Goal: Task Accomplishment & Management: Manage account settings

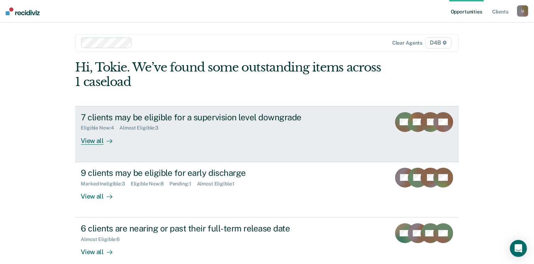
click at [88, 139] on div "View all" at bounding box center [101, 138] width 40 height 14
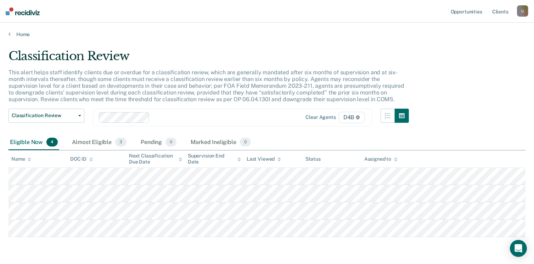
click at [37, 201] on tbody at bounding box center [267, 202] width 517 height 69
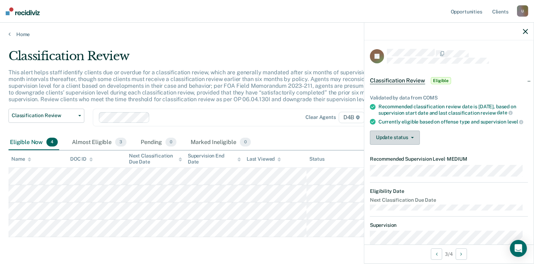
click at [414, 145] on button "Update status" at bounding box center [395, 138] width 50 height 14
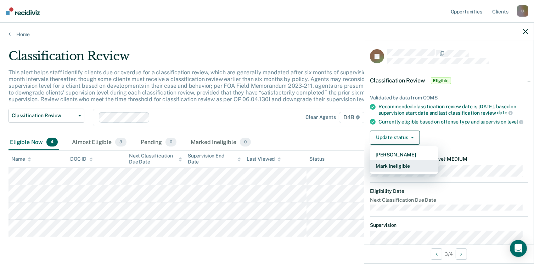
click at [404, 172] on button "Mark Ineligible" at bounding box center [404, 166] width 68 height 11
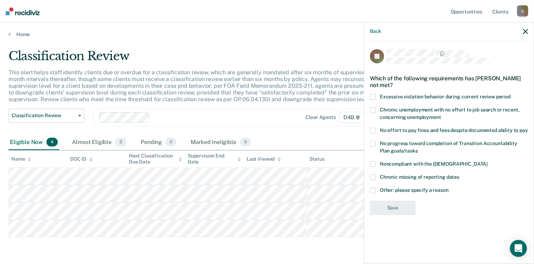
click at [372, 163] on span at bounding box center [373, 165] width 6 height 6
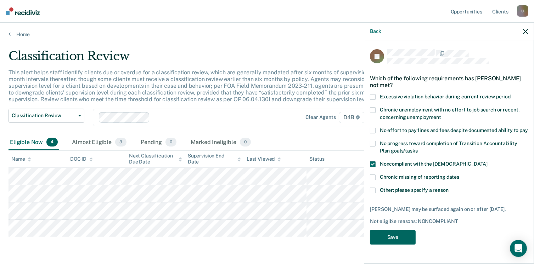
click at [397, 241] on button "Save" at bounding box center [393, 237] width 46 height 15
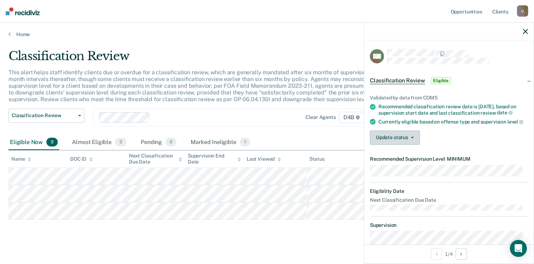
click at [398, 145] on button "Update status" at bounding box center [395, 138] width 50 height 14
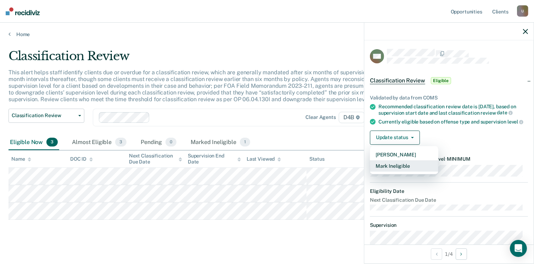
click at [394, 172] on button "Mark Ineligible" at bounding box center [404, 166] width 68 height 11
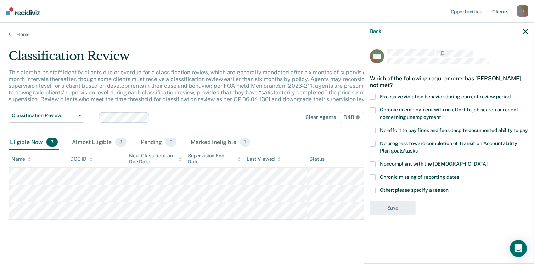
click at [373, 163] on span at bounding box center [373, 165] width 6 height 6
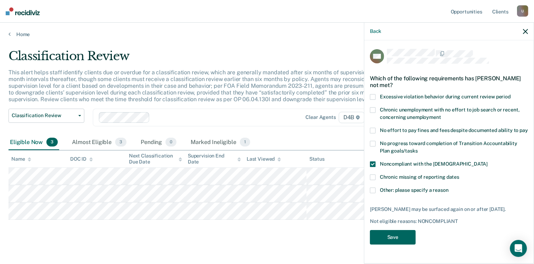
click at [396, 240] on button "Save" at bounding box center [393, 237] width 46 height 15
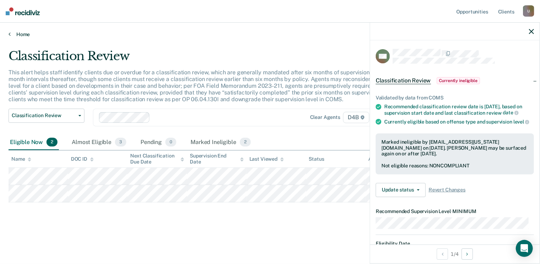
click at [11, 33] on link "Home" at bounding box center [270, 34] width 523 height 6
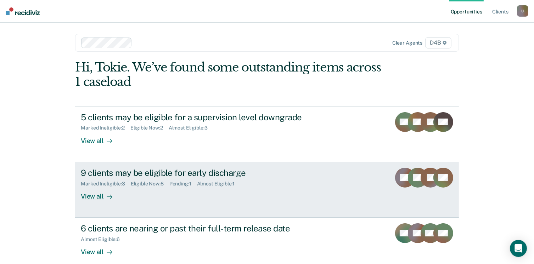
click at [115, 172] on div "9 clients may be eligible for early discharge" at bounding box center [205, 173] width 249 height 10
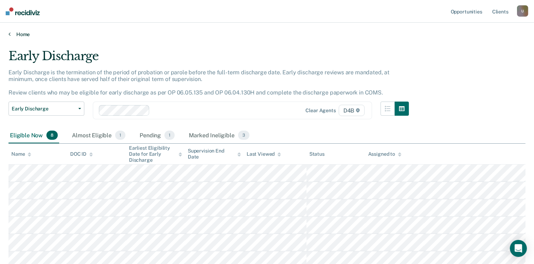
click at [9, 34] on icon at bounding box center [10, 34] width 2 height 6
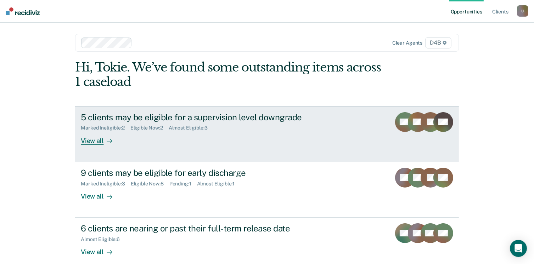
click at [86, 139] on div "View all" at bounding box center [101, 138] width 40 height 14
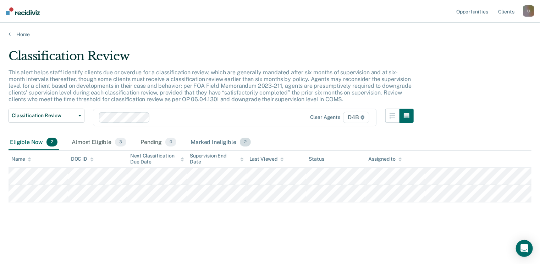
click at [207, 143] on div "Marked Ineligible 2" at bounding box center [220, 143] width 63 height 16
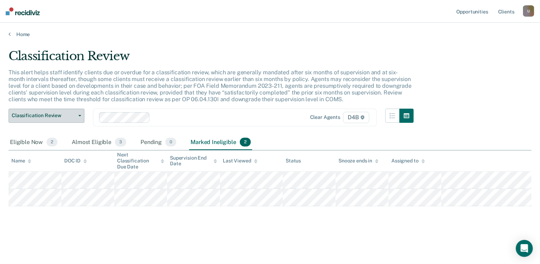
click at [79, 114] on button "Classification Review" at bounding box center [47, 116] width 76 height 14
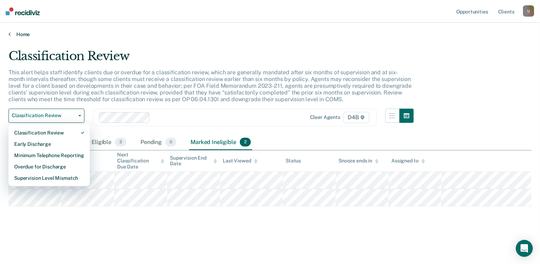
click at [21, 35] on link "Home" at bounding box center [270, 34] width 523 height 6
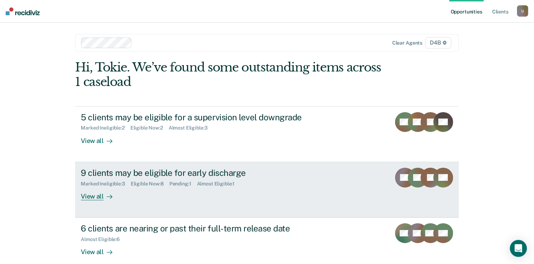
click at [113, 172] on div "9 clients may be eligible for early discharge" at bounding box center [205, 173] width 249 height 10
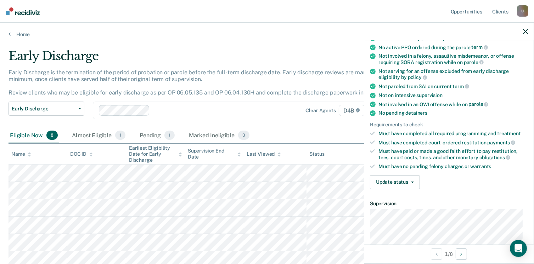
scroll to position [106, 0]
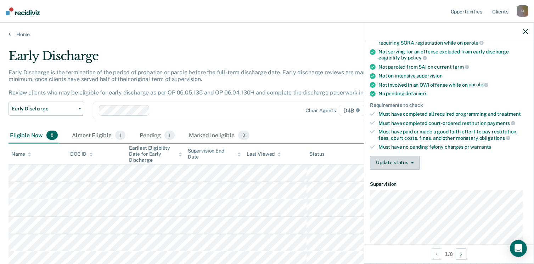
click at [411, 162] on icon "button" at bounding box center [412, 162] width 3 height 1
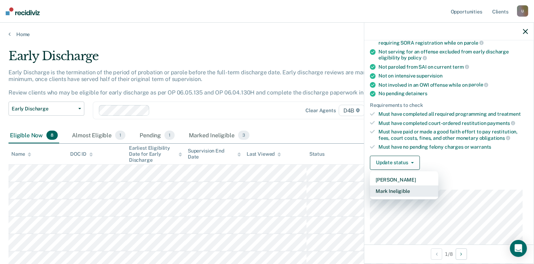
click at [401, 187] on button "Mark Ineligible" at bounding box center [404, 191] width 68 height 11
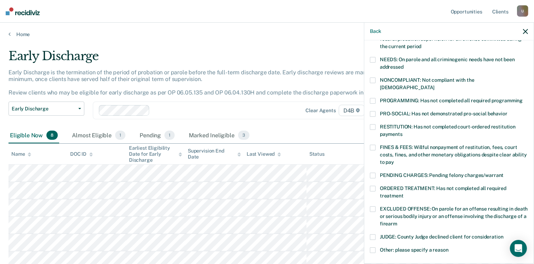
click at [372, 124] on span at bounding box center [373, 127] width 6 height 6
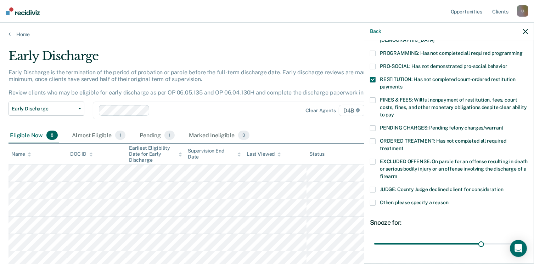
scroll to position [195, 0]
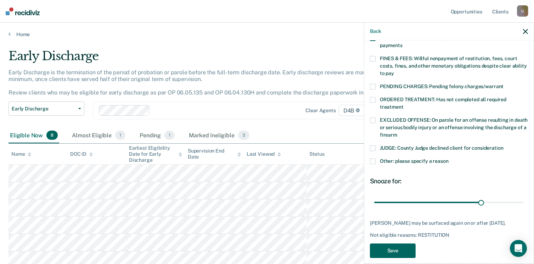
click at [403, 244] on button "Save" at bounding box center [393, 251] width 46 height 15
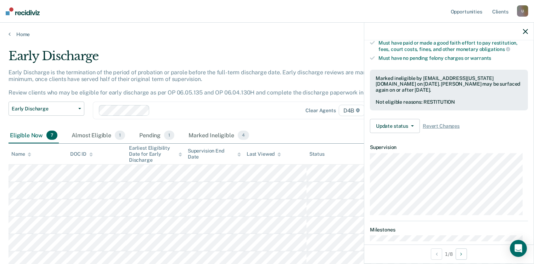
scroll to position [191, 0]
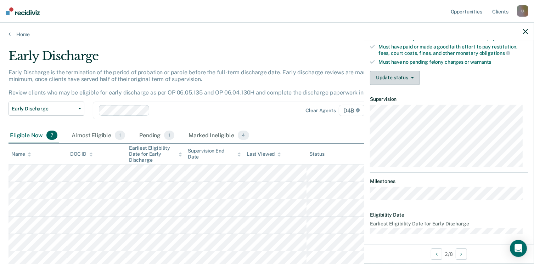
click at [413, 71] on button "Update status" at bounding box center [395, 78] width 50 height 14
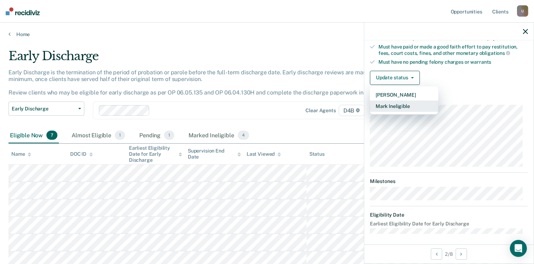
click at [398, 102] on button "Mark Ineligible" at bounding box center [404, 106] width 68 height 11
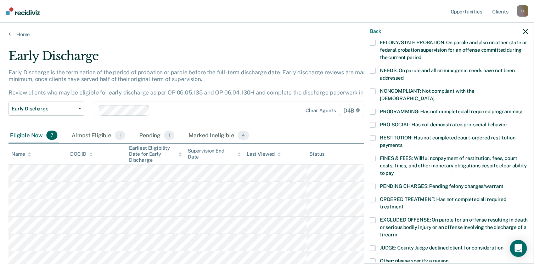
scroll to position [85, 0]
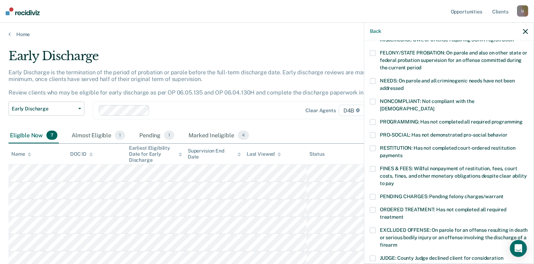
click at [372, 100] on span at bounding box center [373, 102] width 6 height 6
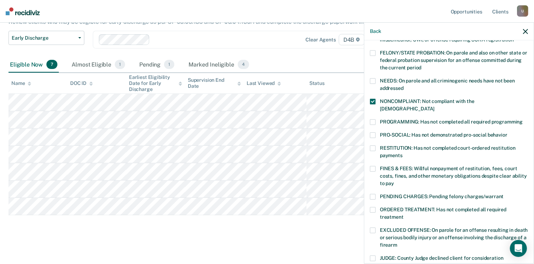
scroll to position [191, 0]
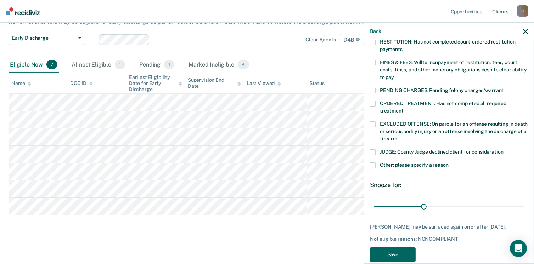
click at [398, 251] on button "Save" at bounding box center [393, 255] width 46 height 15
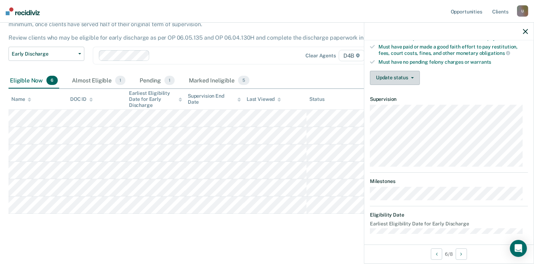
click at [403, 75] on button "Update status" at bounding box center [395, 78] width 50 height 14
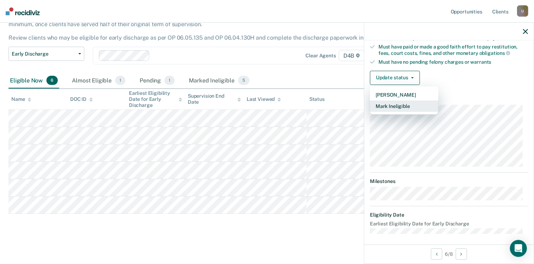
click at [402, 103] on button "Mark Ineligible" at bounding box center [404, 106] width 68 height 11
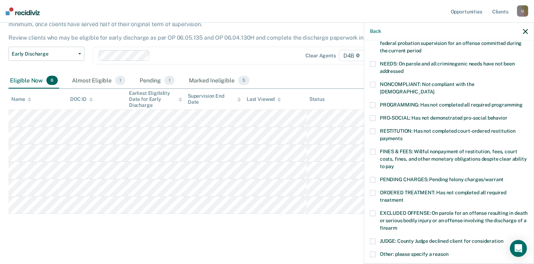
scroll to position [85, 0]
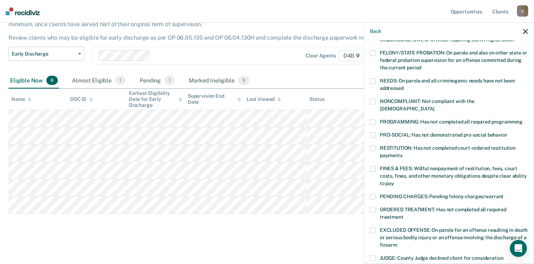
click at [373, 99] on span at bounding box center [373, 102] width 6 height 6
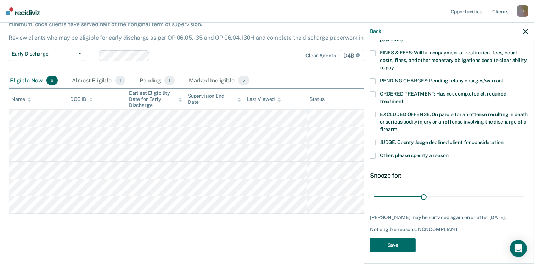
scroll to position [201, 0]
click at [393, 242] on button "Save" at bounding box center [393, 245] width 46 height 15
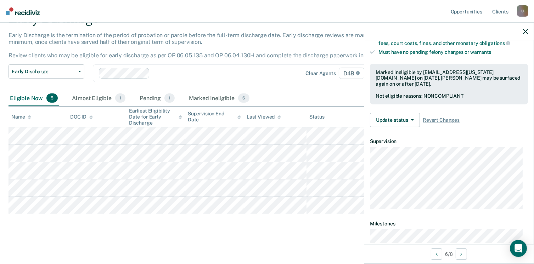
scroll to position [191, 0]
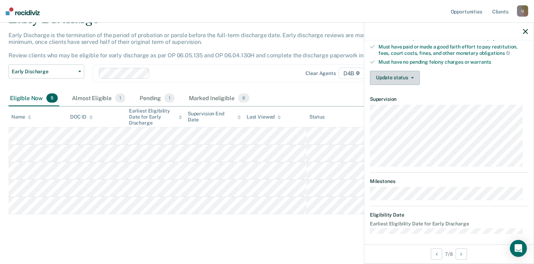
click at [400, 74] on button "Update status" at bounding box center [395, 78] width 50 height 14
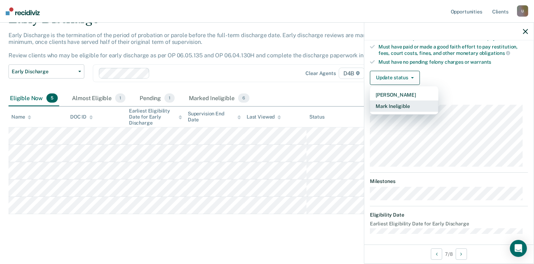
click at [398, 105] on button "Mark Ineligible" at bounding box center [404, 106] width 68 height 11
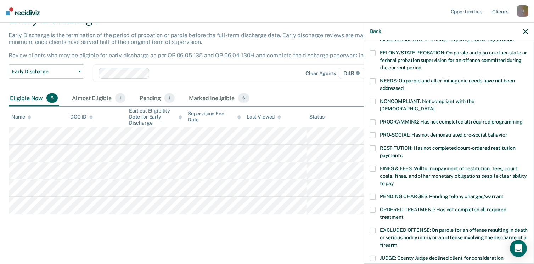
scroll to position [50, 0]
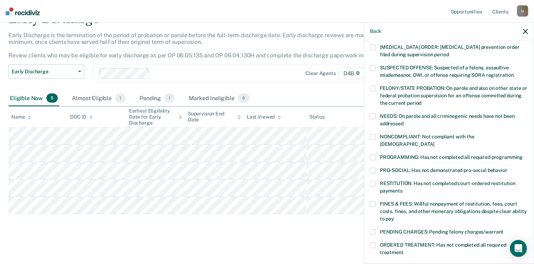
click at [373, 134] on span at bounding box center [373, 137] width 6 height 6
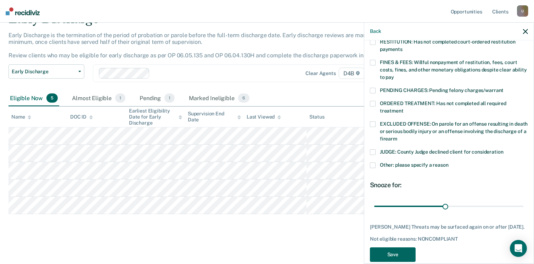
click at [394, 251] on button "Save" at bounding box center [393, 255] width 46 height 15
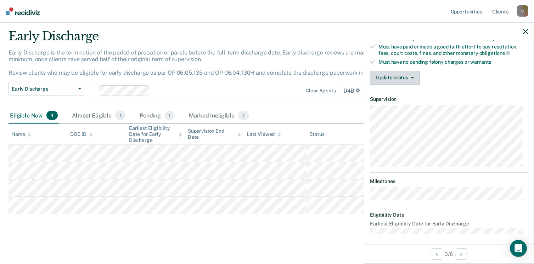
click at [393, 75] on button "Update status" at bounding box center [395, 78] width 50 height 14
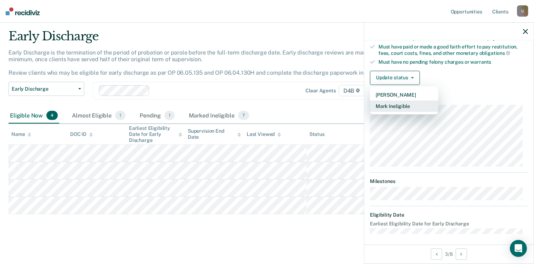
click at [394, 102] on button "Mark Ineligible" at bounding box center [404, 106] width 68 height 11
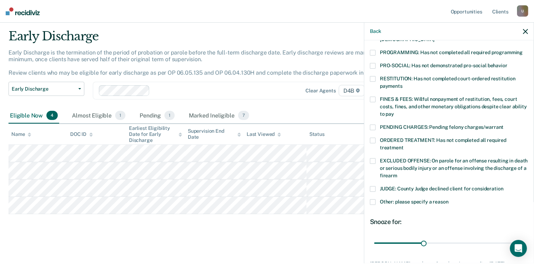
scroll to position [85, 0]
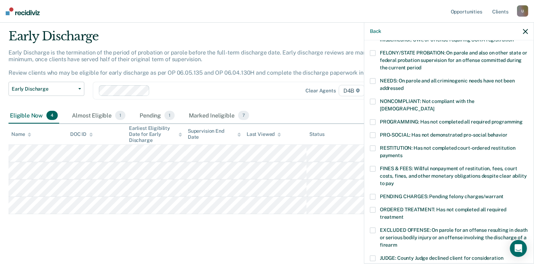
click at [374, 100] on span at bounding box center [373, 102] width 6 height 6
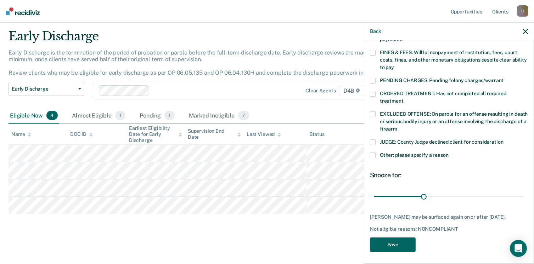
click at [393, 243] on button "Save" at bounding box center [393, 245] width 46 height 15
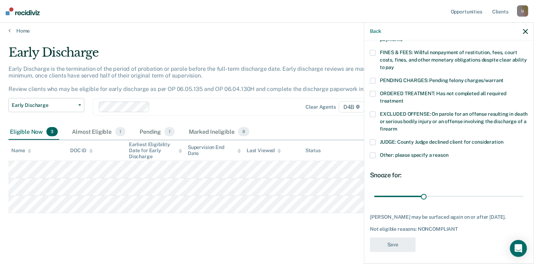
scroll to position [3, 0]
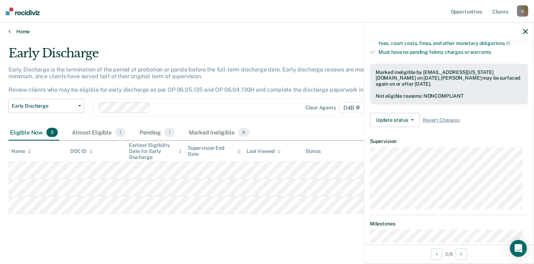
click at [19, 32] on link "Home" at bounding box center [267, 31] width 517 height 6
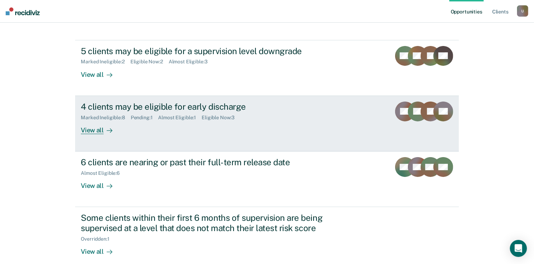
scroll to position [71, 0]
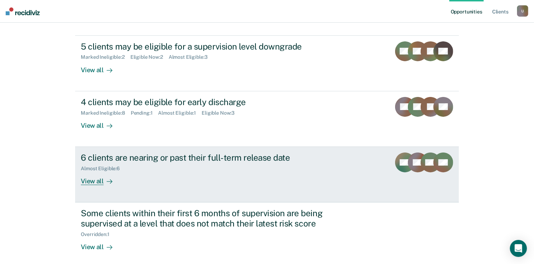
click at [91, 179] on div "View all" at bounding box center [101, 179] width 40 height 14
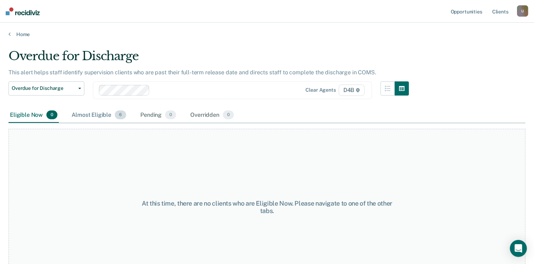
click at [100, 117] on div "Almost Eligible 6" at bounding box center [98, 116] width 57 height 16
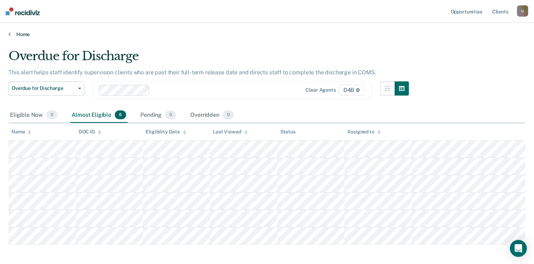
click at [18, 34] on link "Home" at bounding box center [267, 34] width 517 height 6
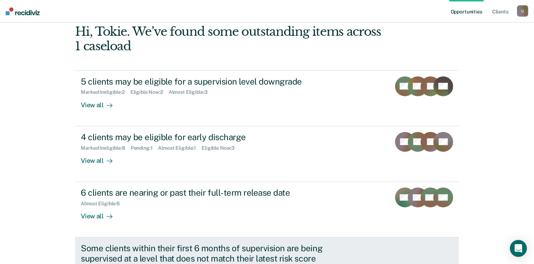
scroll to position [103, 0]
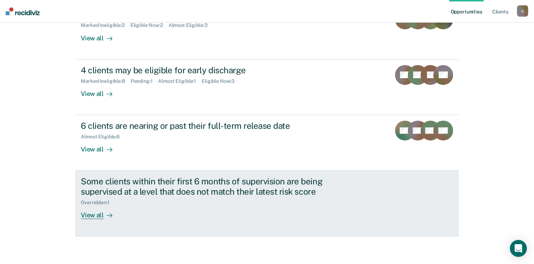
click at [91, 213] on div "View all" at bounding box center [101, 213] width 40 height 14
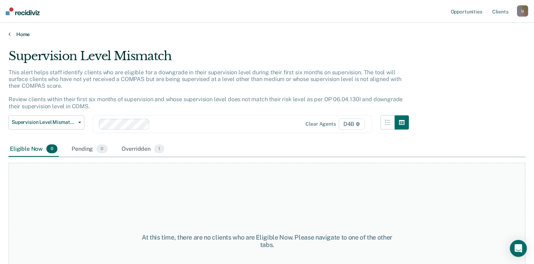
click at [19, 33] on link "Home" at bounding box center [267, 34] width 517 height 6
